Goal: Find specific page/section: Find specific page/section

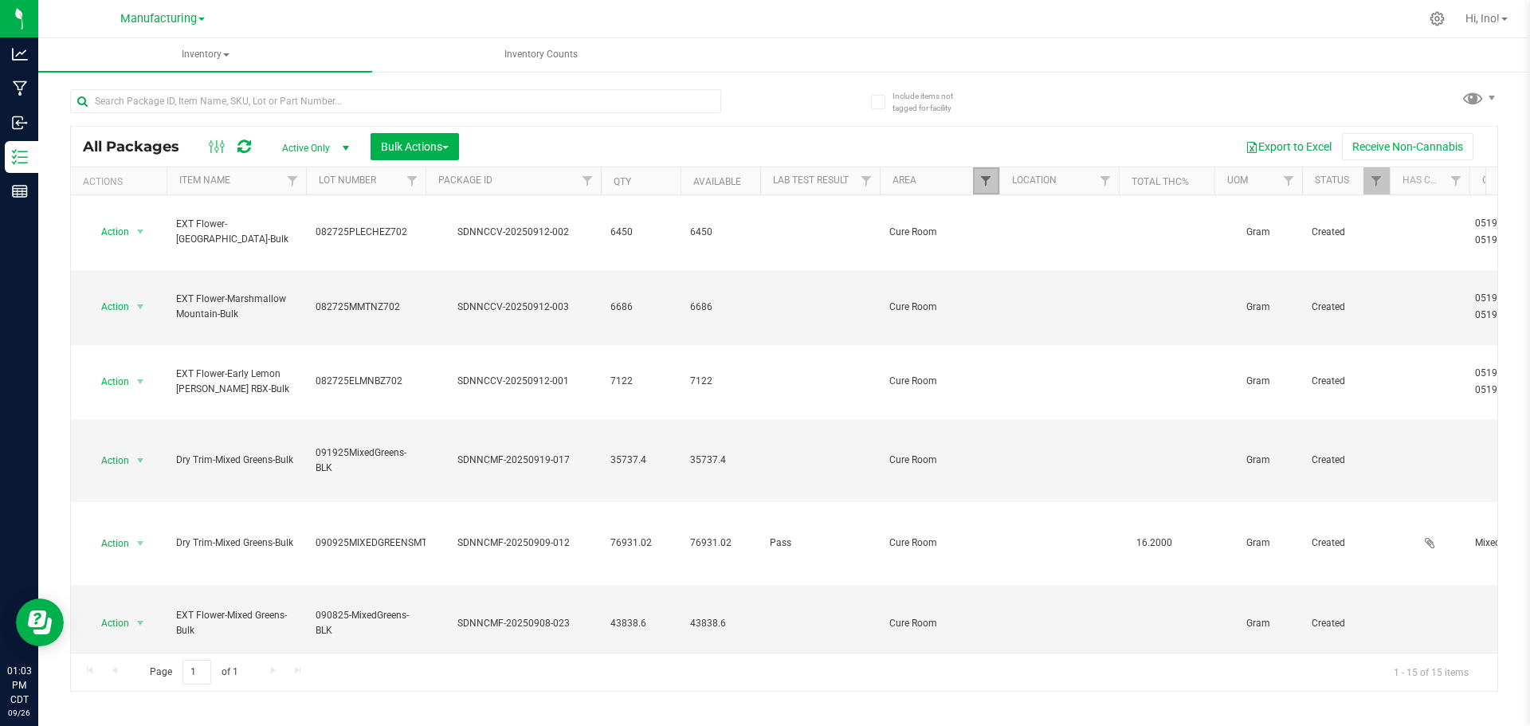
click at [983, 175] on span "Filter" at bounding box center [985, 181] width 13 height 13
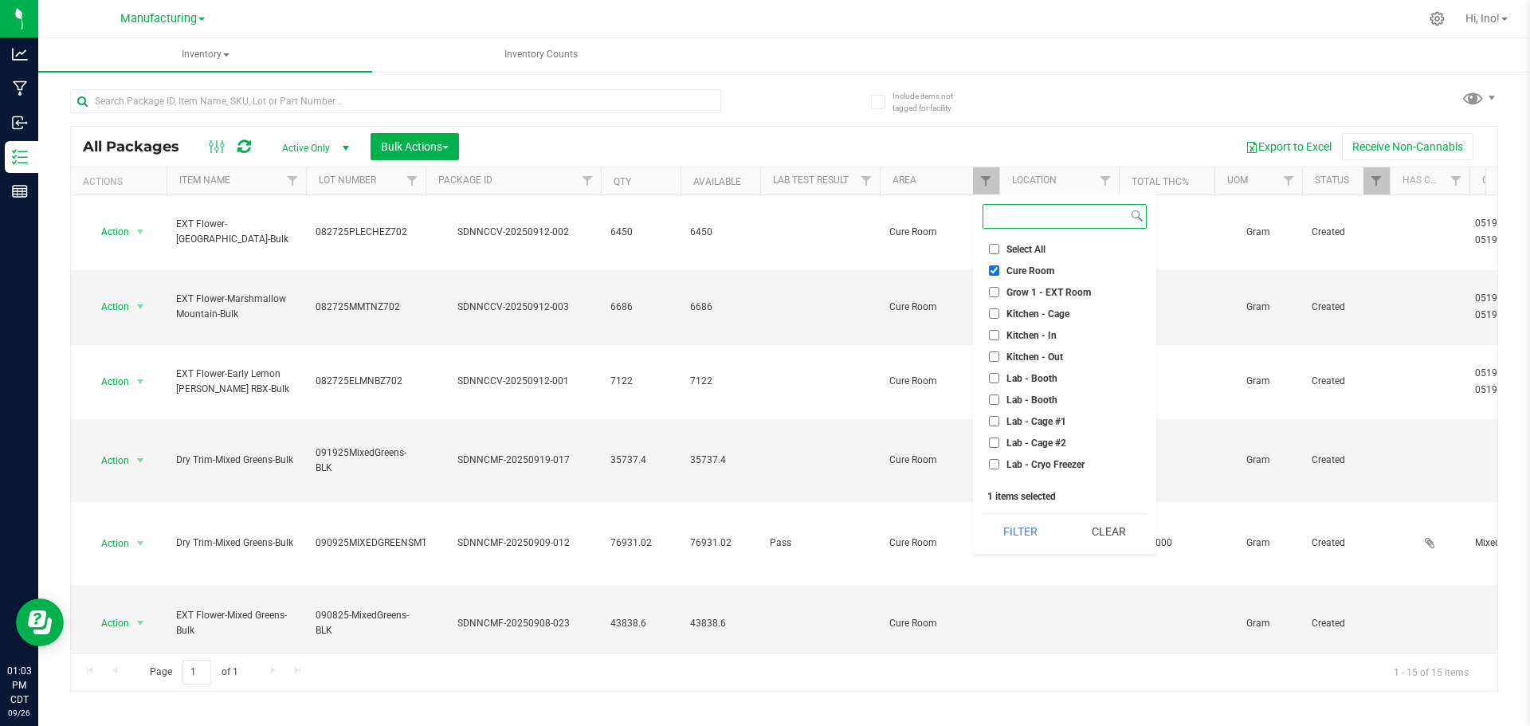
scroll to position [239, 0]
click at [1042, 351] on span "Lab - Rack" at bounding box center [1029, 355] width 45 height 10
click at [999, 351] on input "Lab - Rack" at bounding box center [994, 354] width 10 height 10
checkbox input "true"
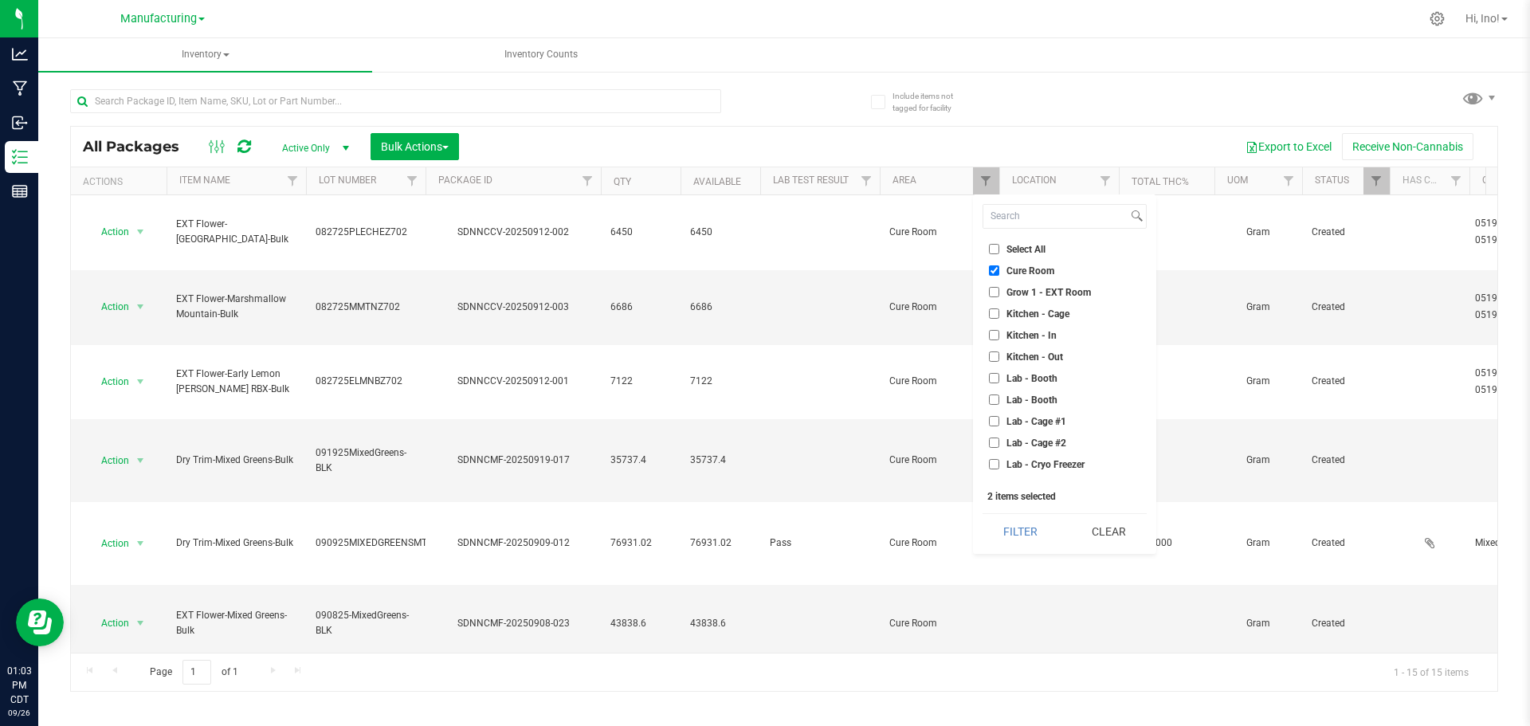
click at [1034, 263] on li "Cure Room" at bounding box center [1065, 270] width 164 height 17
click at [1017, 270] on span "Cure Room" at bounding box center [1031, 271] width 48 height 10
click at [999, 270] on input "Cure Room" at bounding box center [994, 270] width 10 height 10
checkbox input "false"
click at [1033, 533] on button "Filter" at bounding box center [1021, 531] width 77 height 35
